Goal: Find specific page/section: Find specific page/section

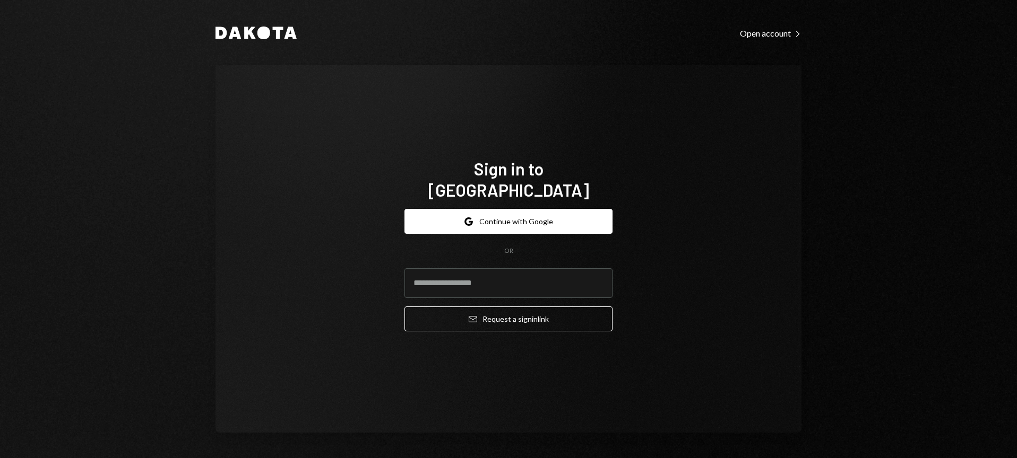
click at [0, 458] on com-1password-button at bounding box center [0, 458] width 0 height 0
type input "**********"
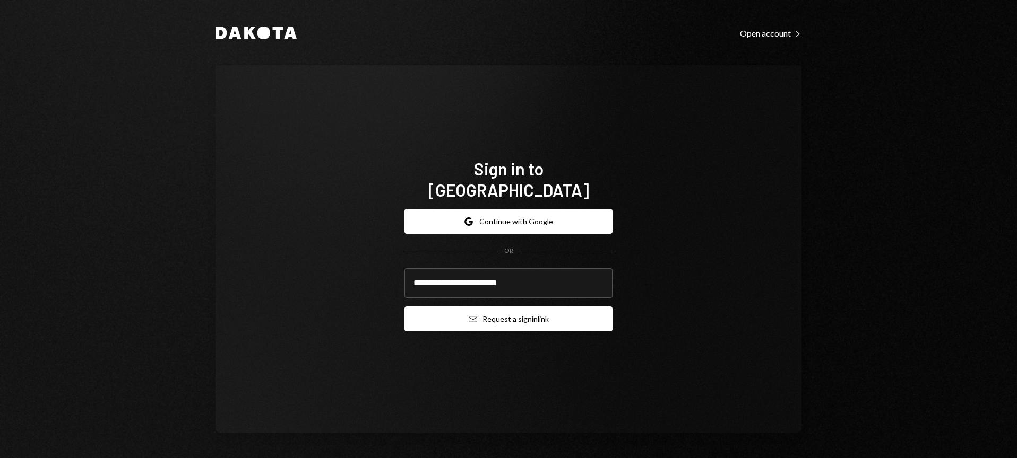
click at [525, 313] on button "Email Request a sign in link" at bounding box center [508, 319] width 208 height 25
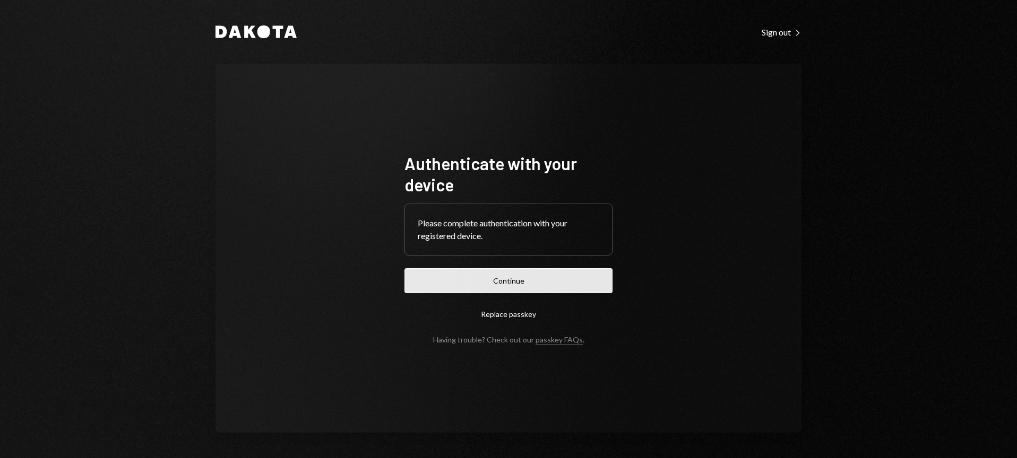
click at [549, 284] on button "Continue" at bounding box center [508, 280] width 208 height 25
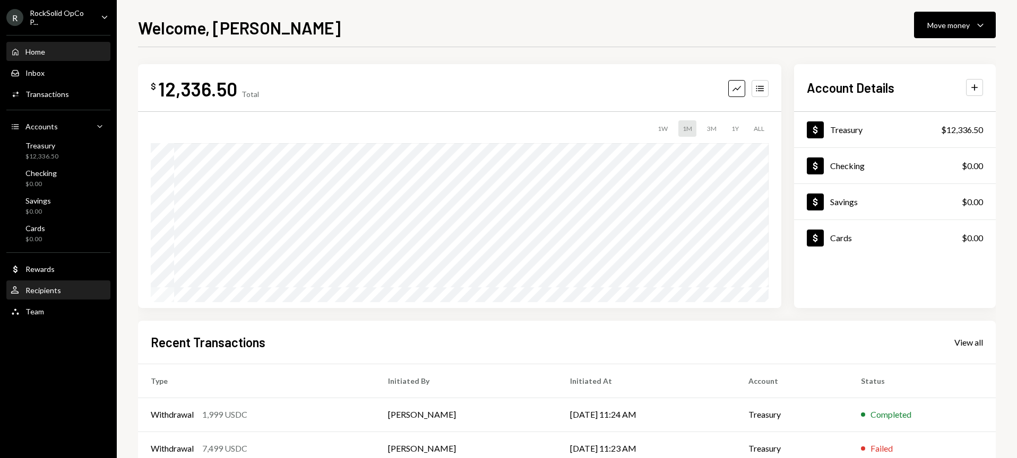
click at [53, 292] on div "Recipients" at bounding box center [43, 290] width 36 height 9
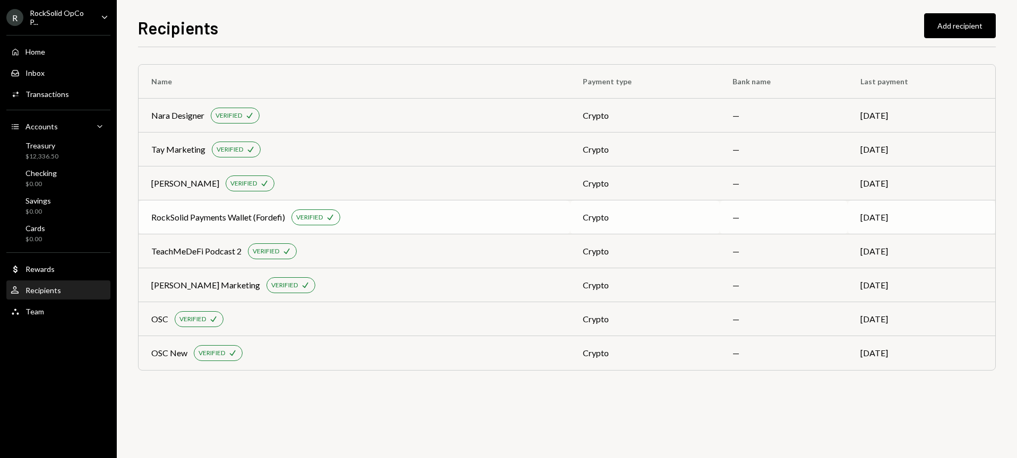
click at [222, 227] on td "RockSolid Payments Wallet (Fordefi) VERIFIED Check" at bounding box center [353, 218] width 431 height 34
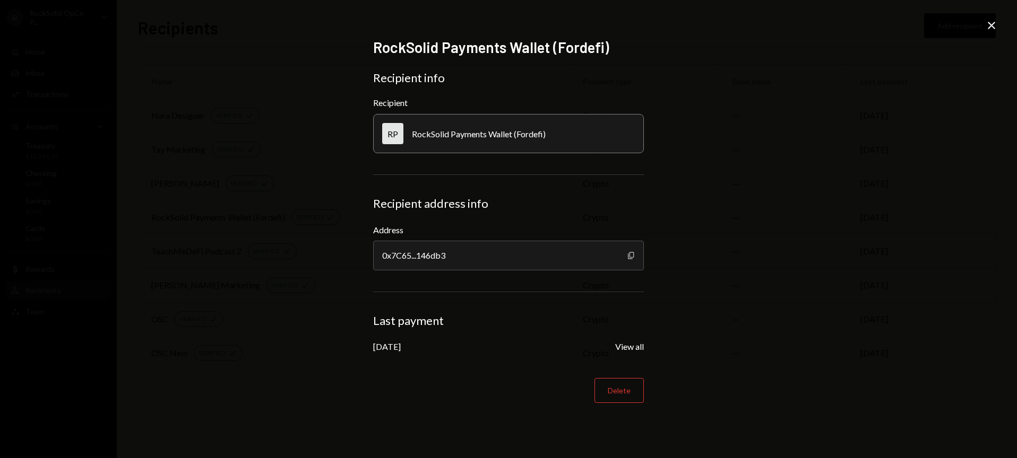
click at [627, 256] on icon "Copy" at bounding box center [631, 256] width 8 height 8
click at [692, 275] on div "RockSolid Payments Wallet (Fordefi) Recipient info Recipient RP RockSolid Payme…" at bounding box center [508, 229] width 1017 height 458
click at [630, 259] on icon "Copy" at bounding box center [631, 256] width 8 height 8
